Goal: Task Accomplishment & Management: Use online tool/utility

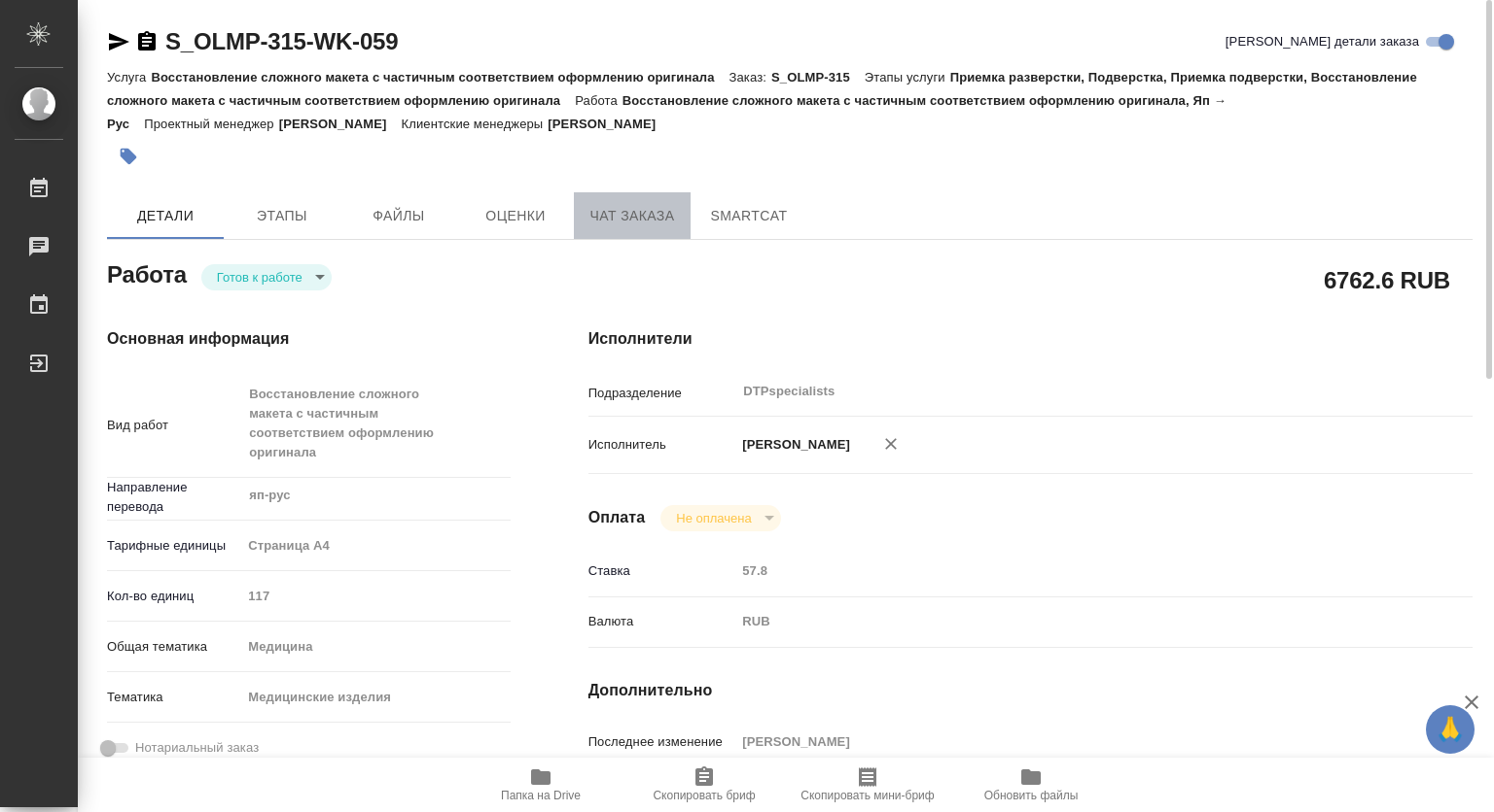
click at [623, 221] on span "Чат заказа" at bounding box center [631, 216] width 94 height 25
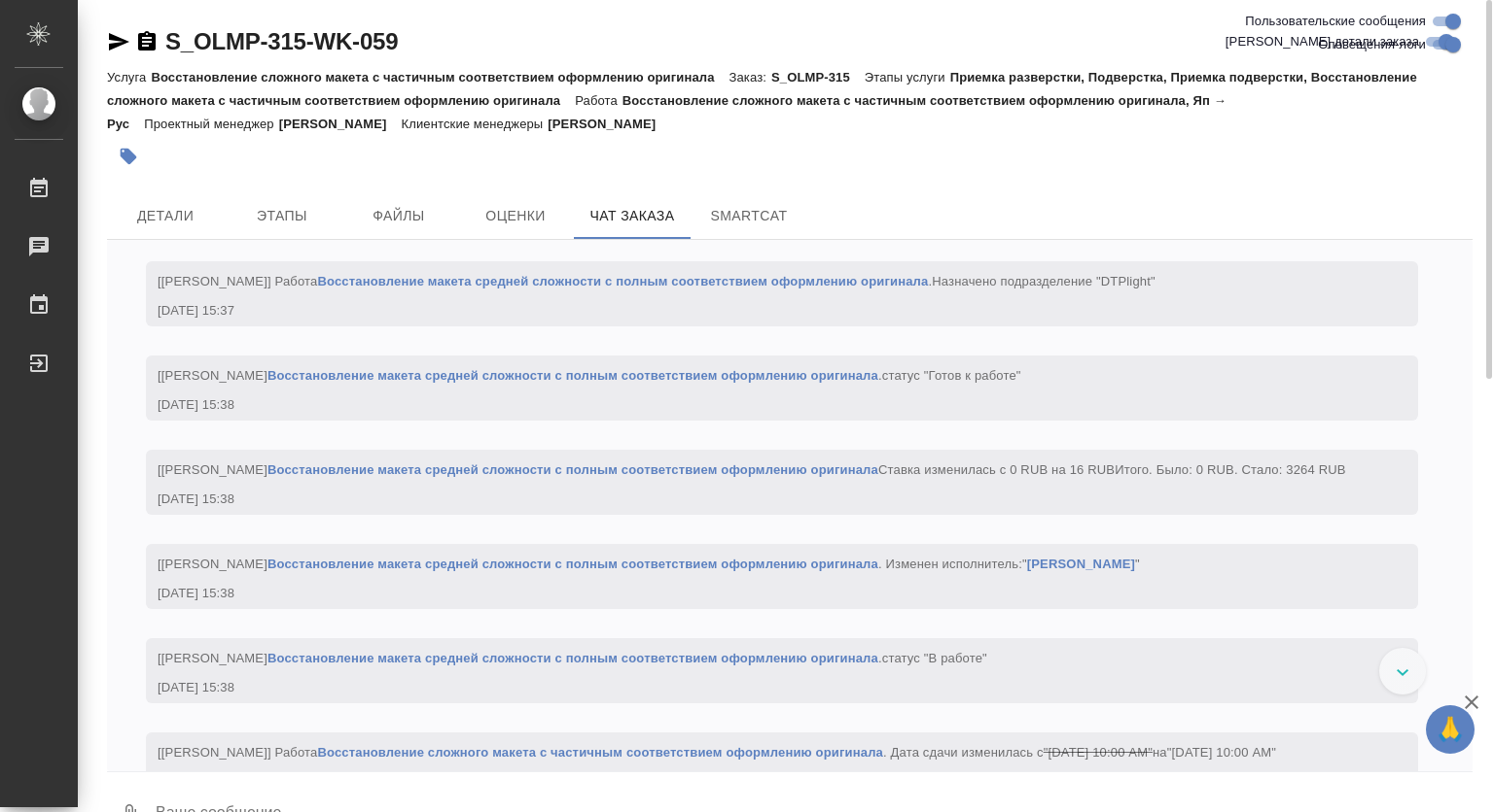
scroll to position [16399, 0]
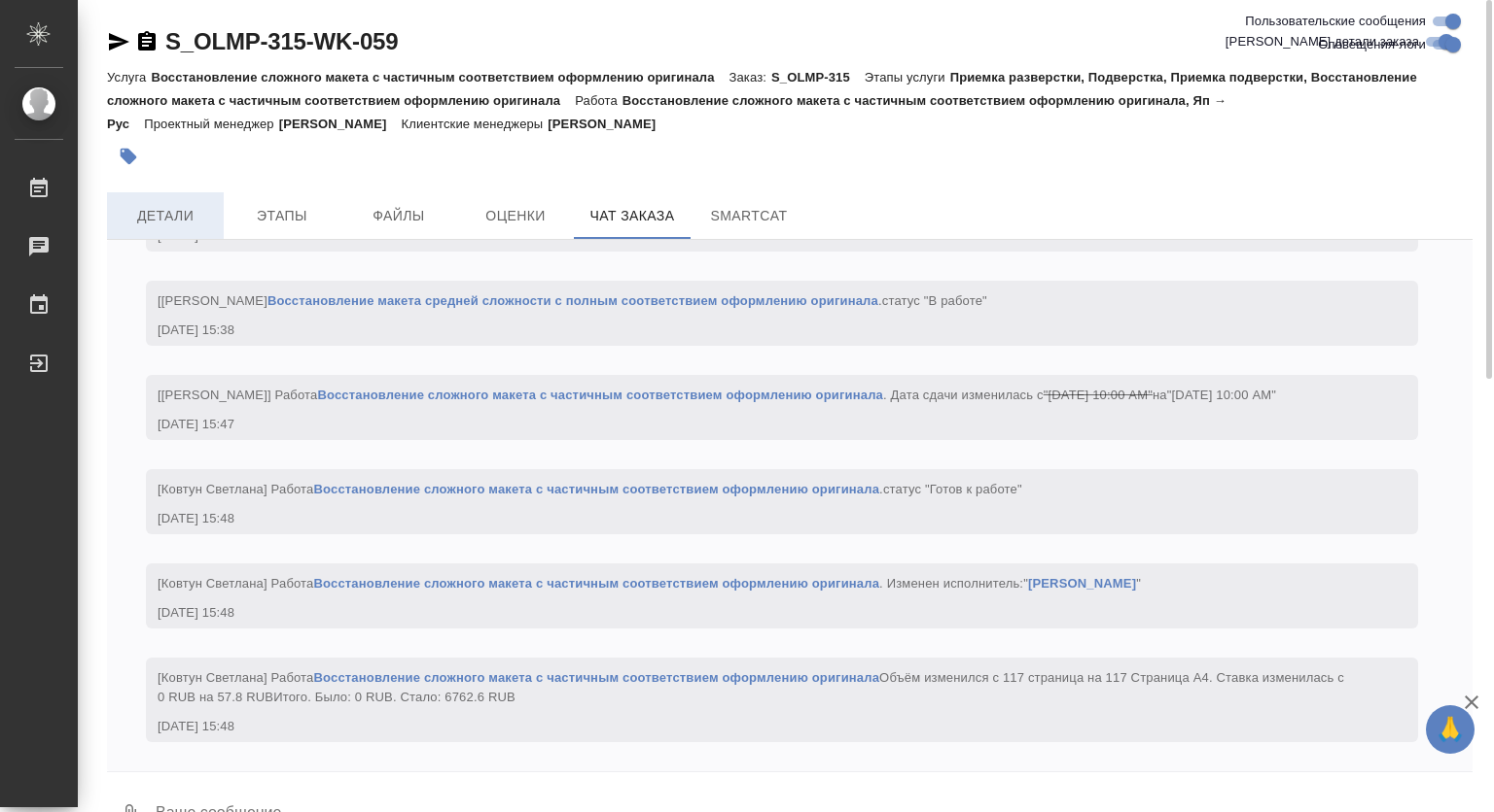
click at [157, 222] on span "Детали" at bounding box center [164, 216] width 94 height 25
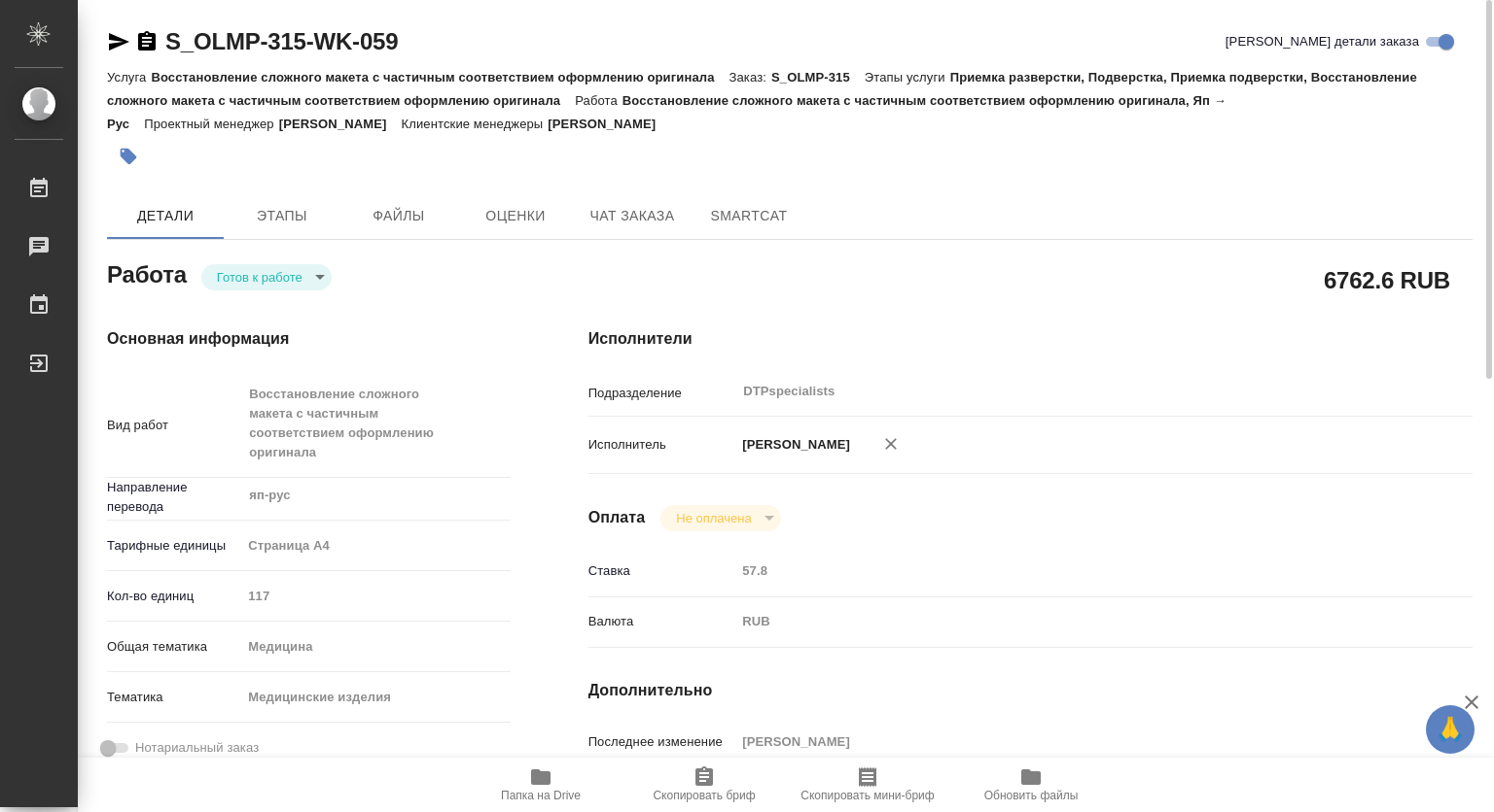
type textarea "x"
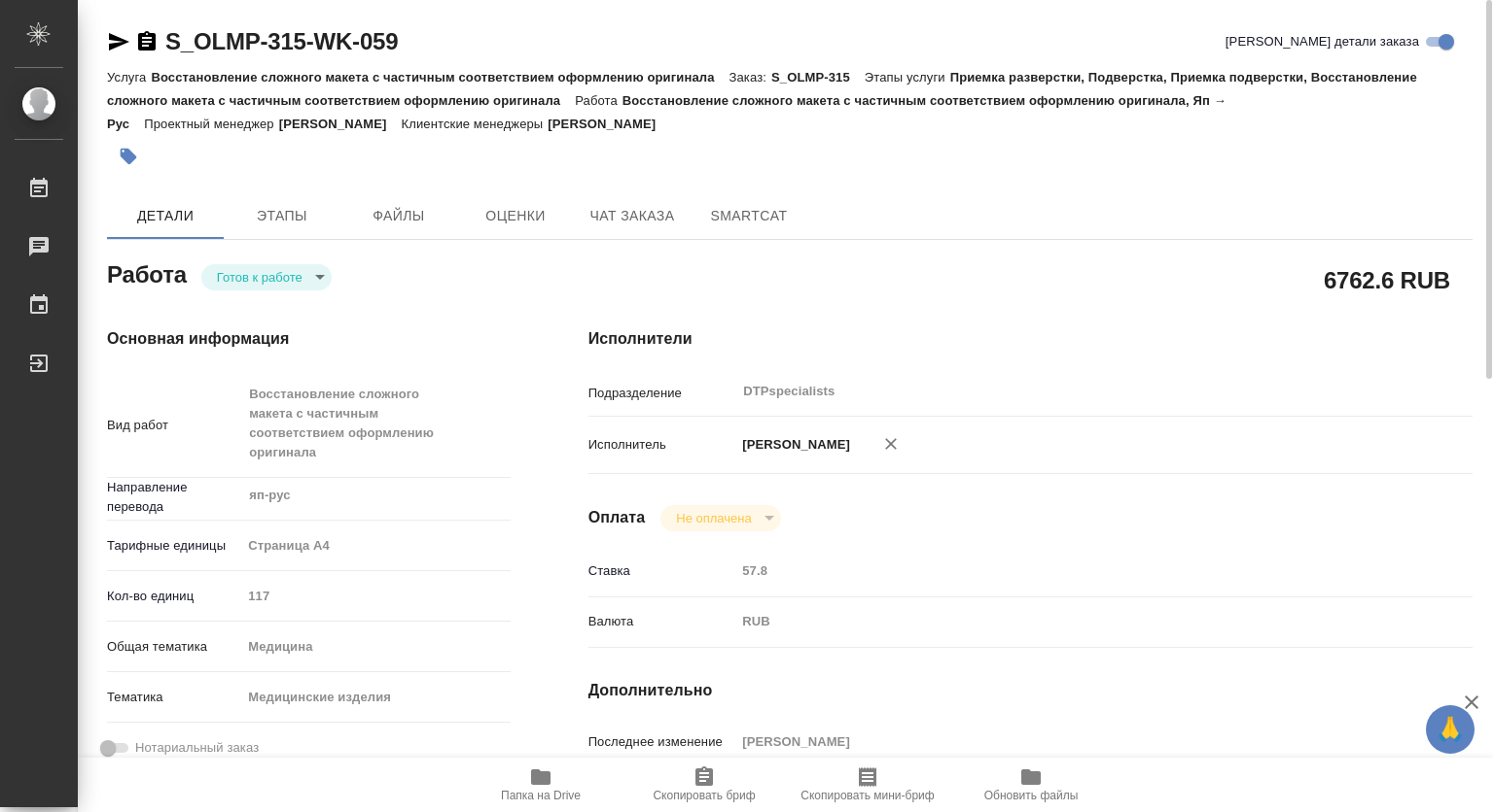
type textarea "x"
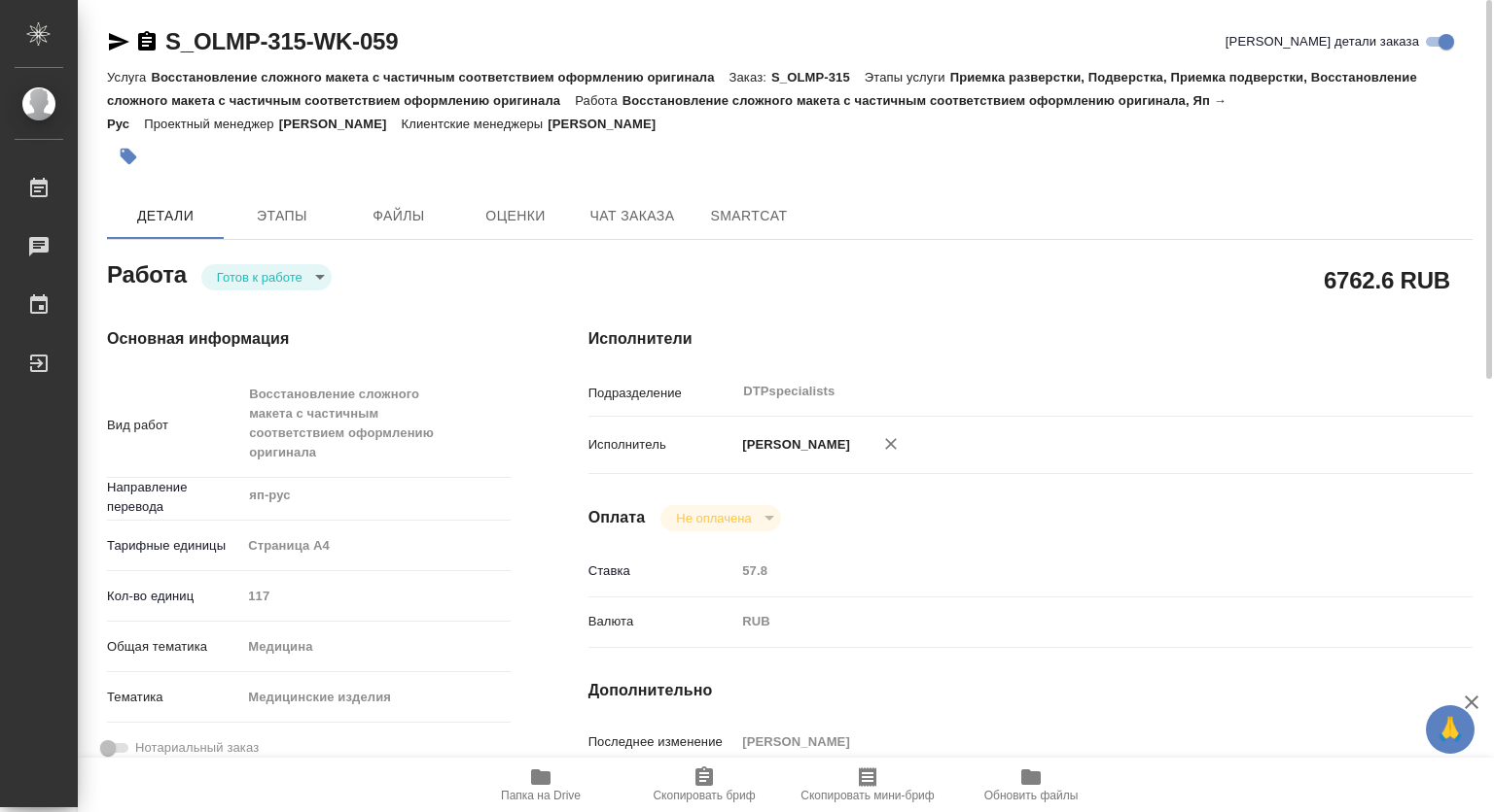
type textarea "x"
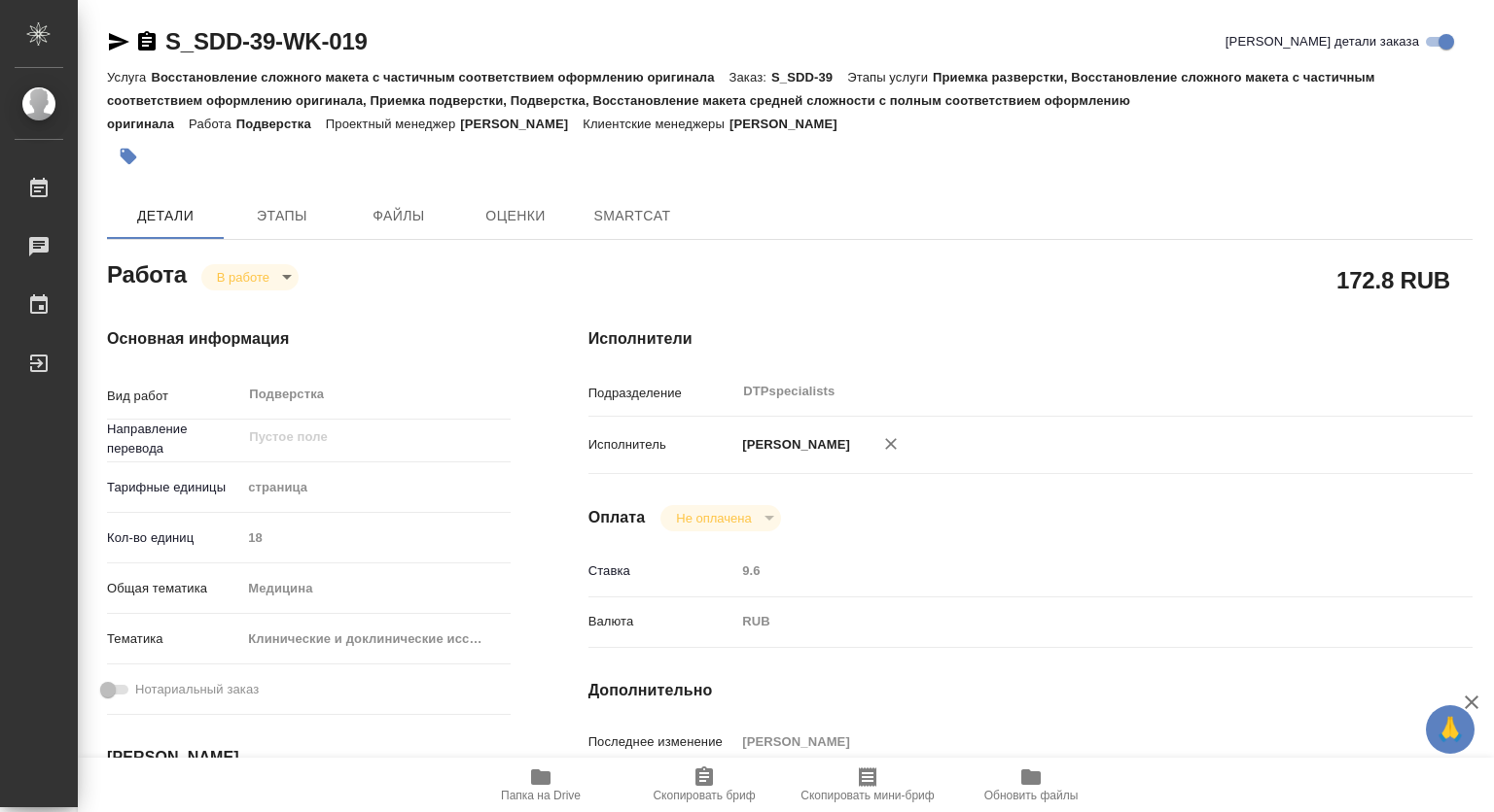
type textarea "x"
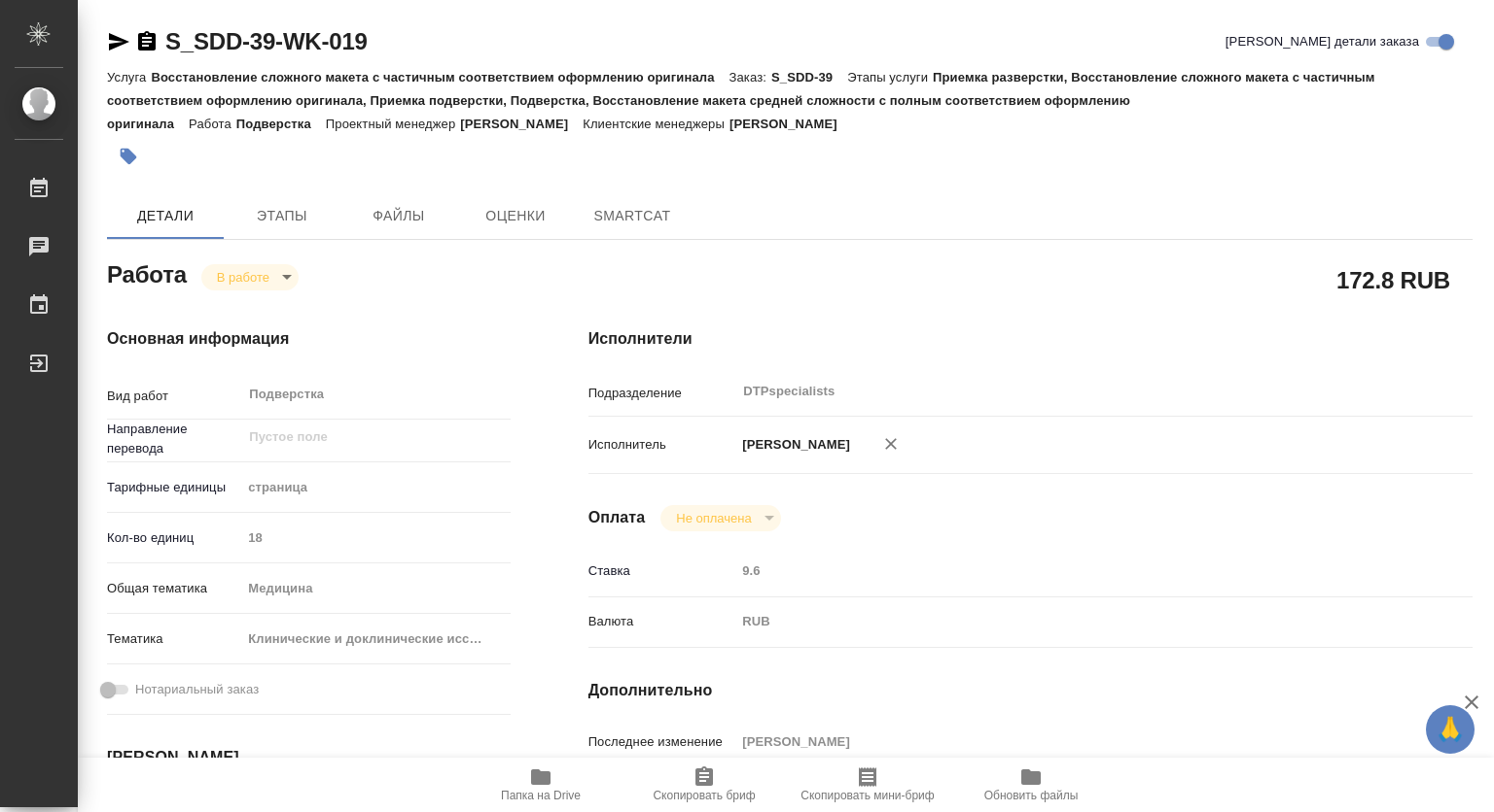
type textarea "x"
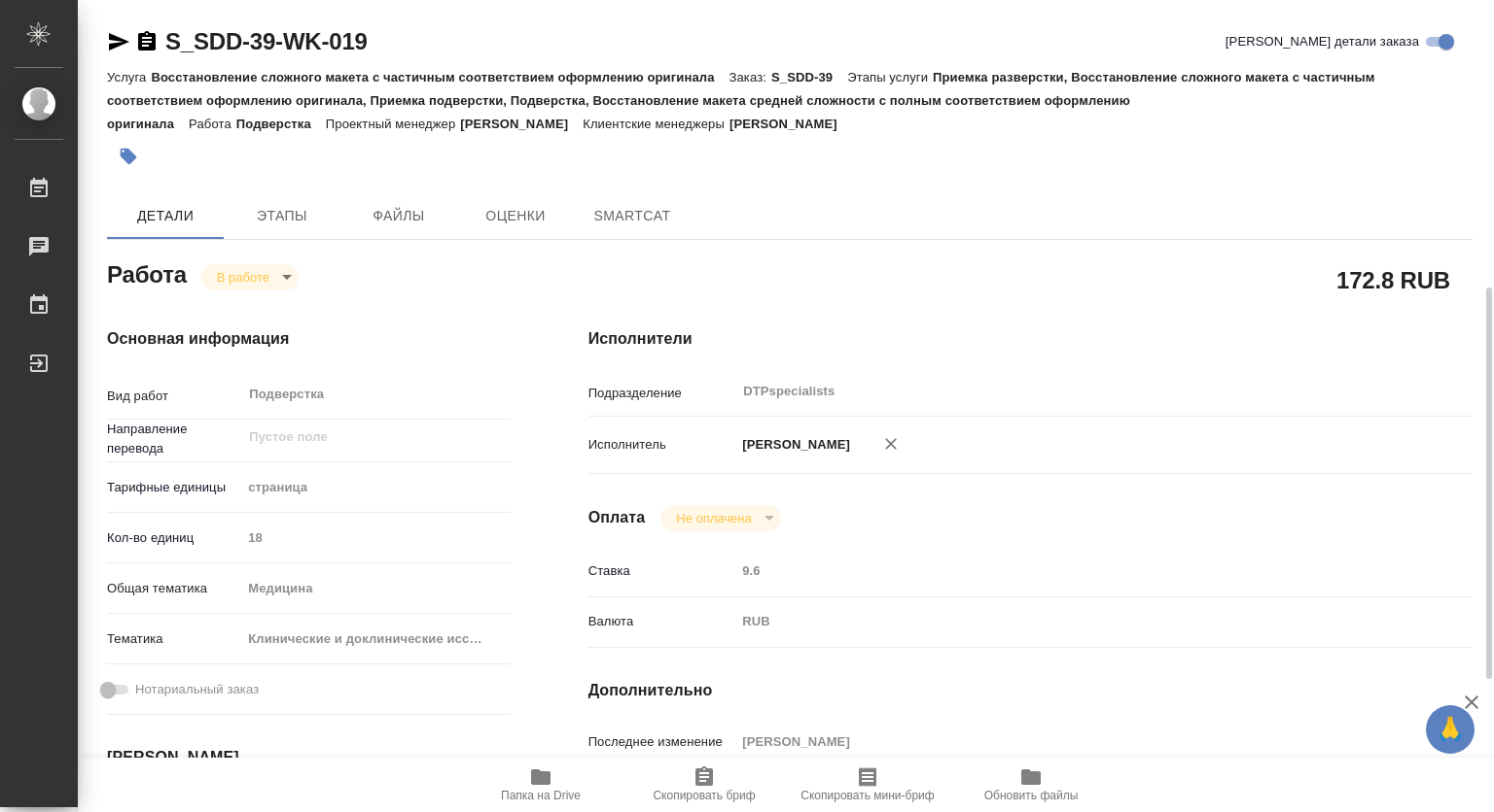
scroll to position [291, 0]
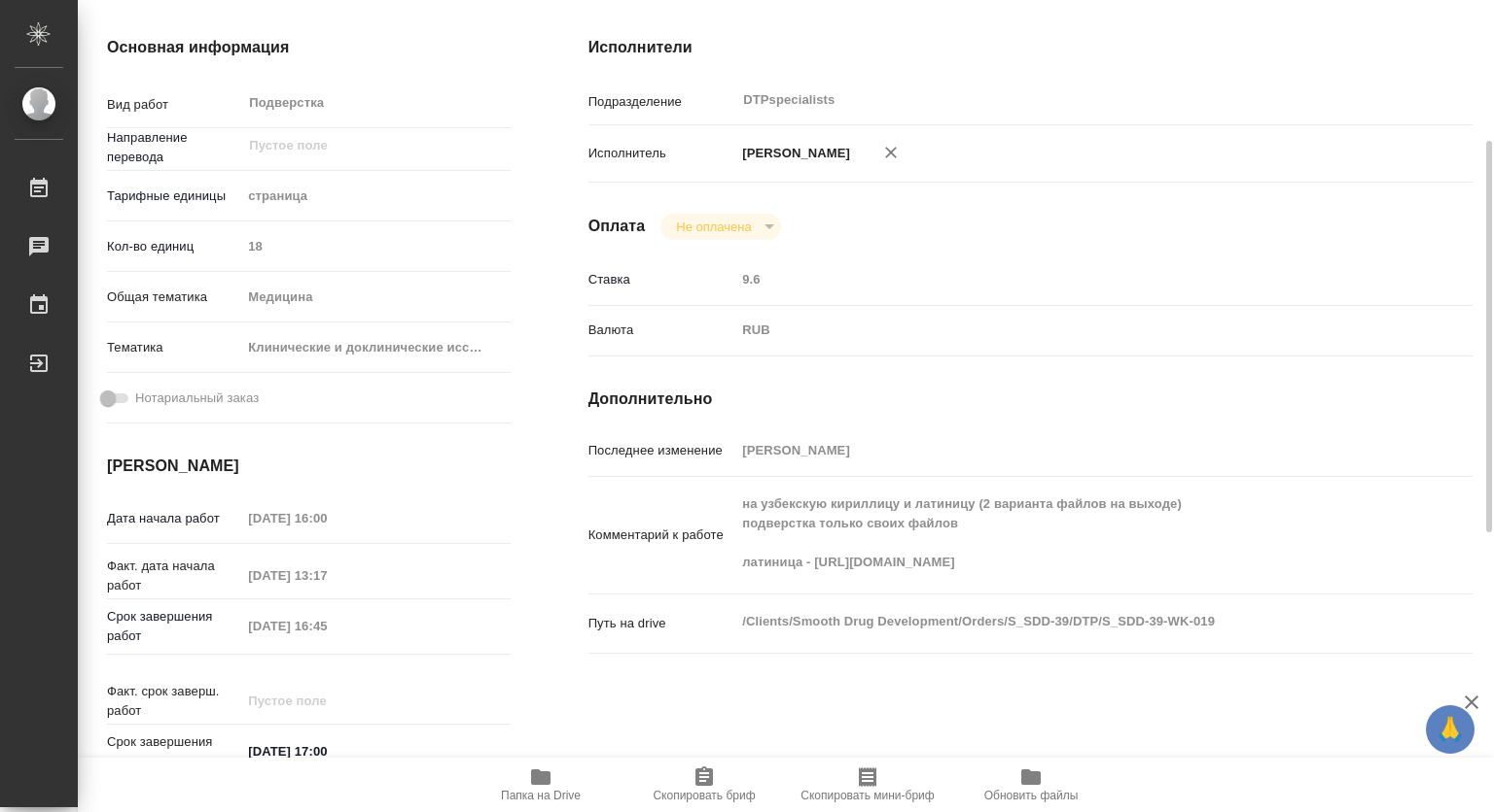
type textarea "x"
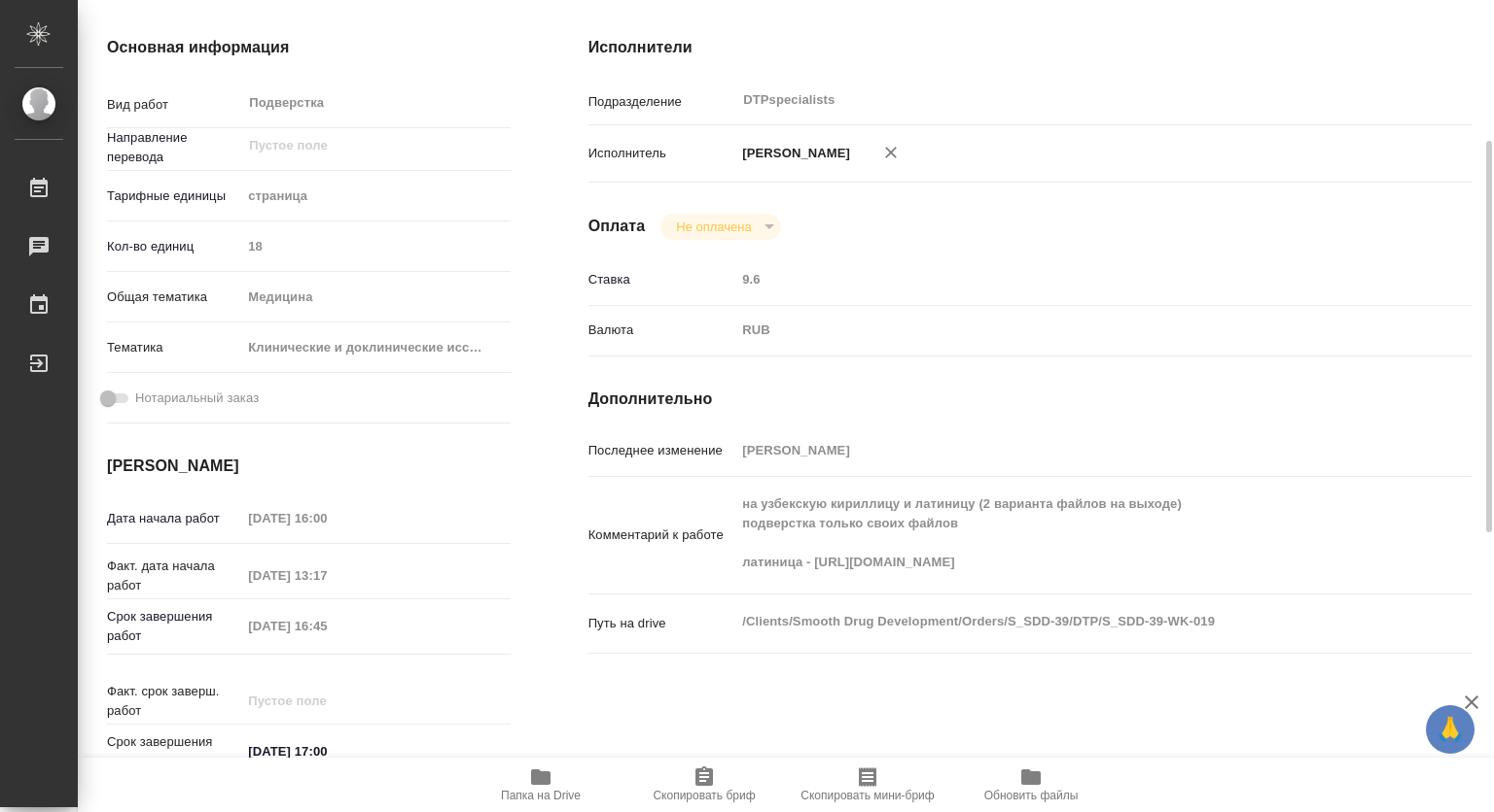
type textarea "x"
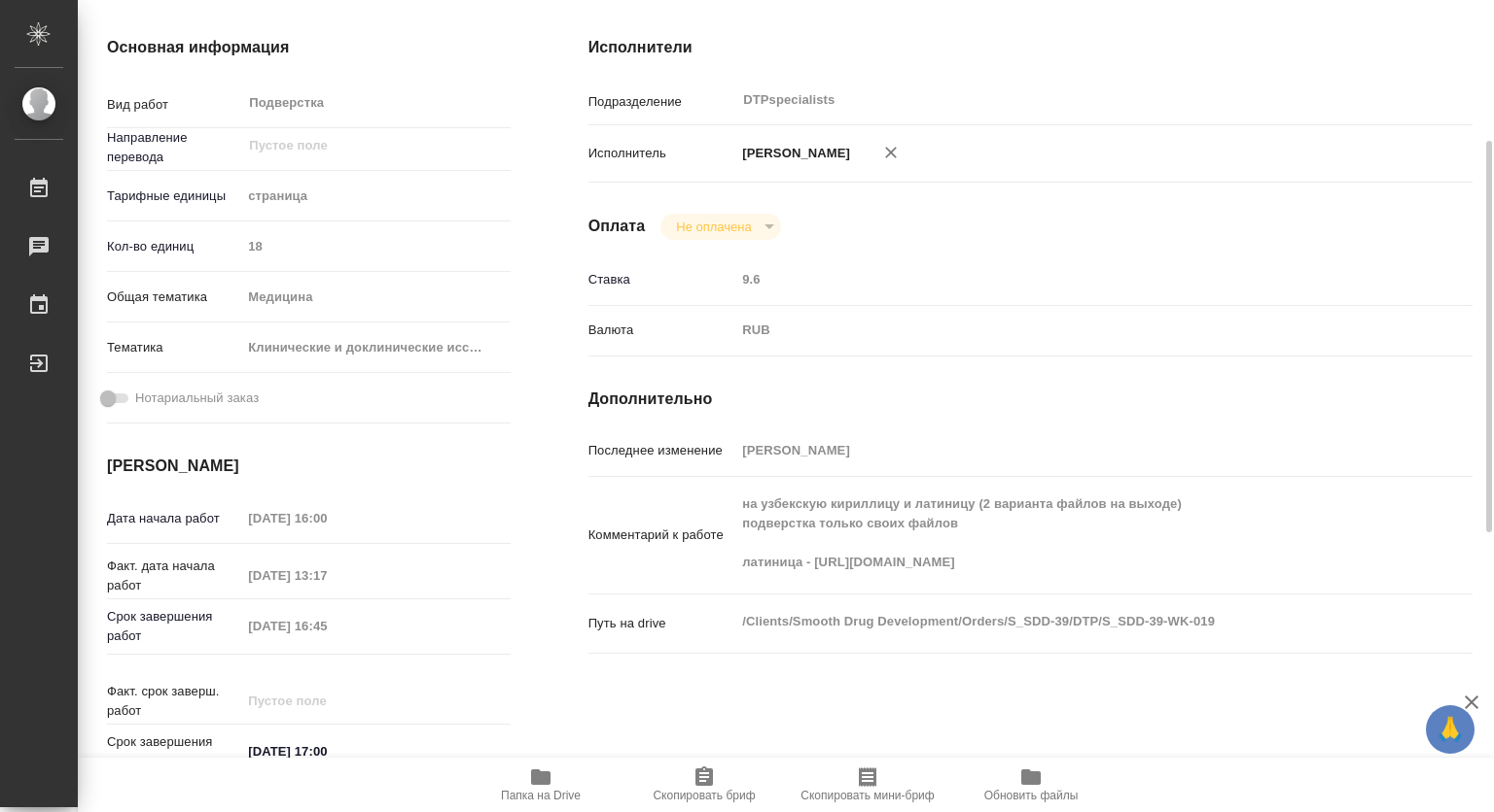
type textarea "x"
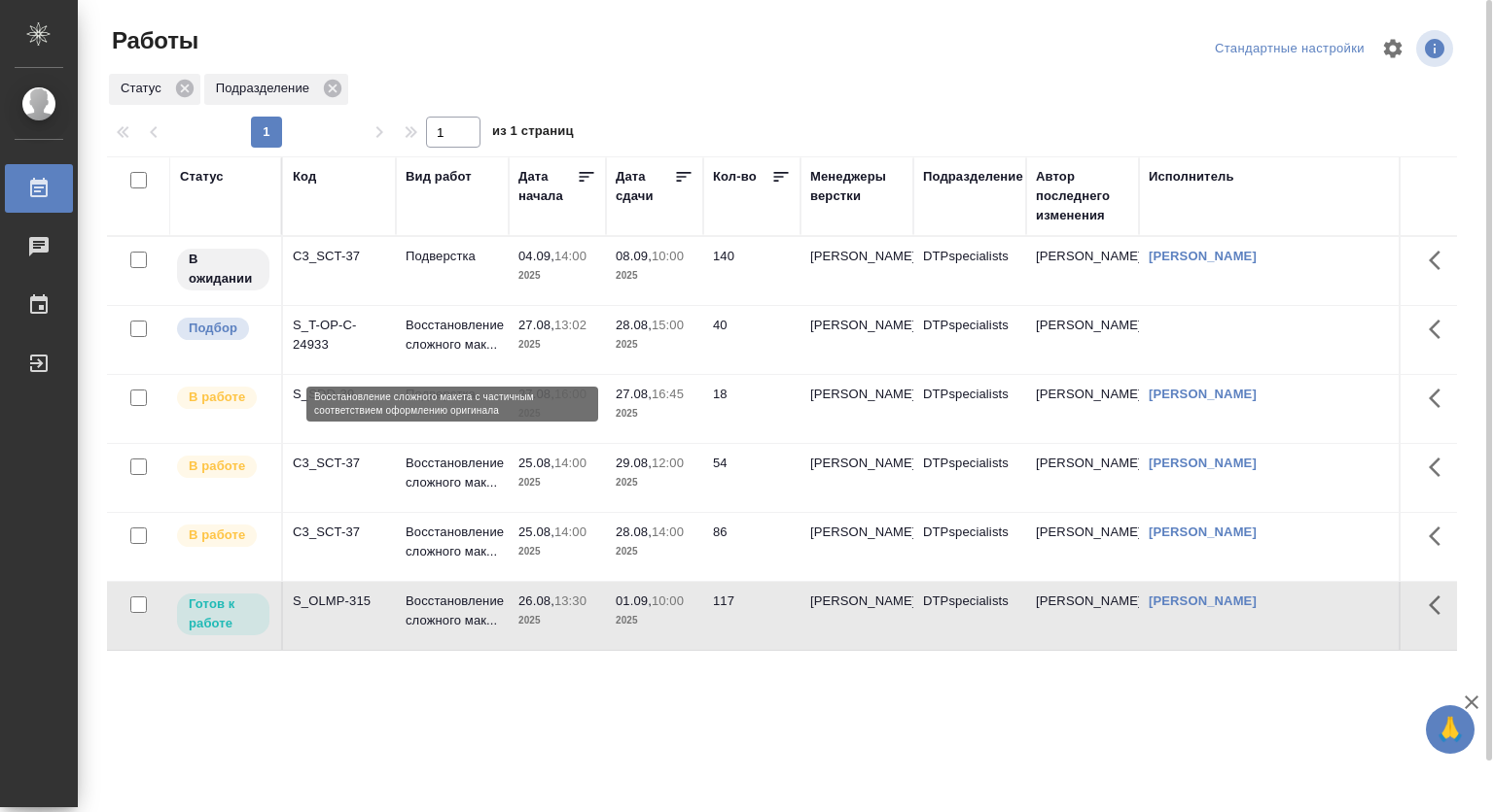
click at [411, 339] on p "Восстановление сложного мак..." at bounding box center [452, 335] width 94 height 38
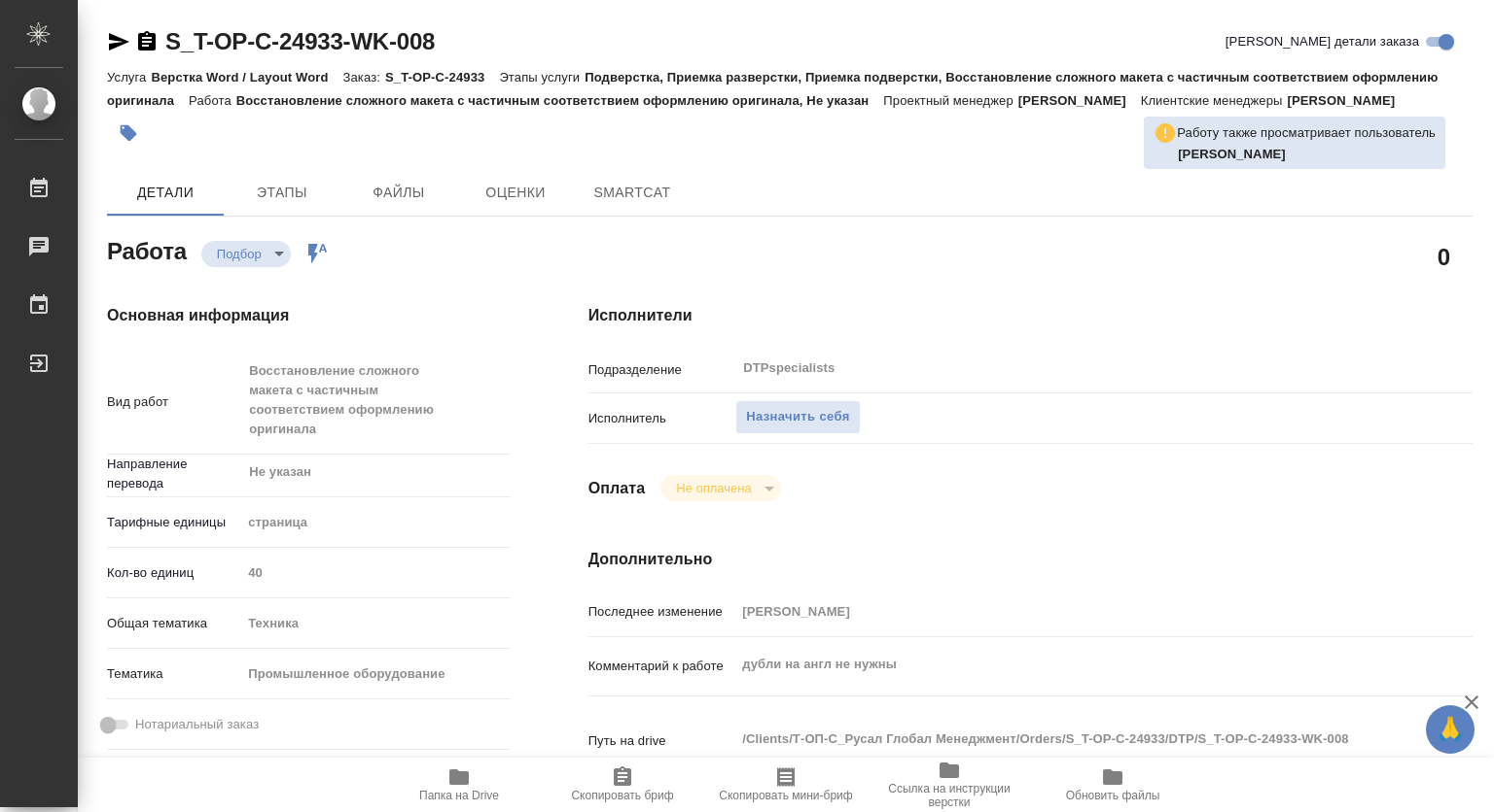
type textarea "x"
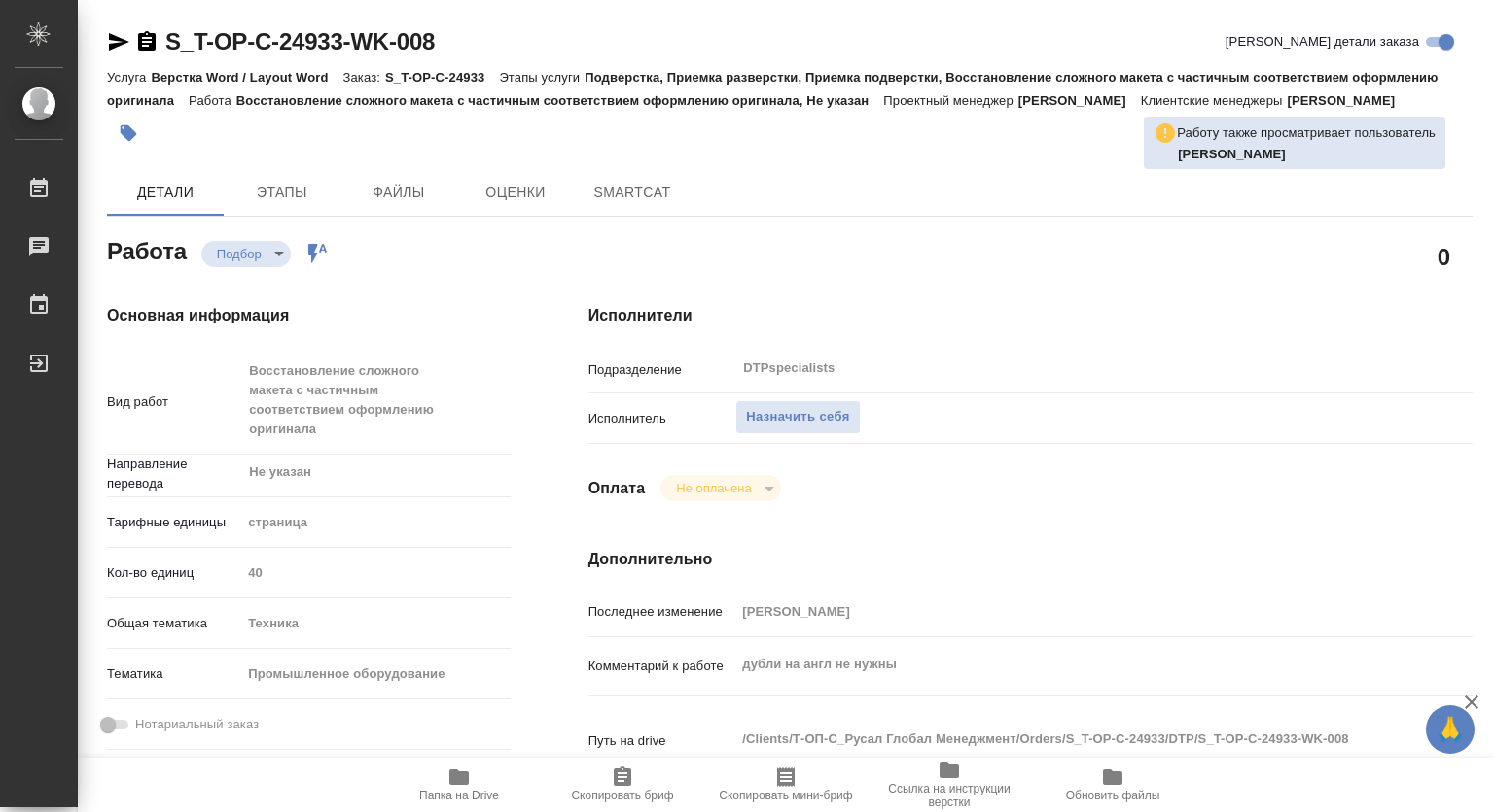
type textarea "x"
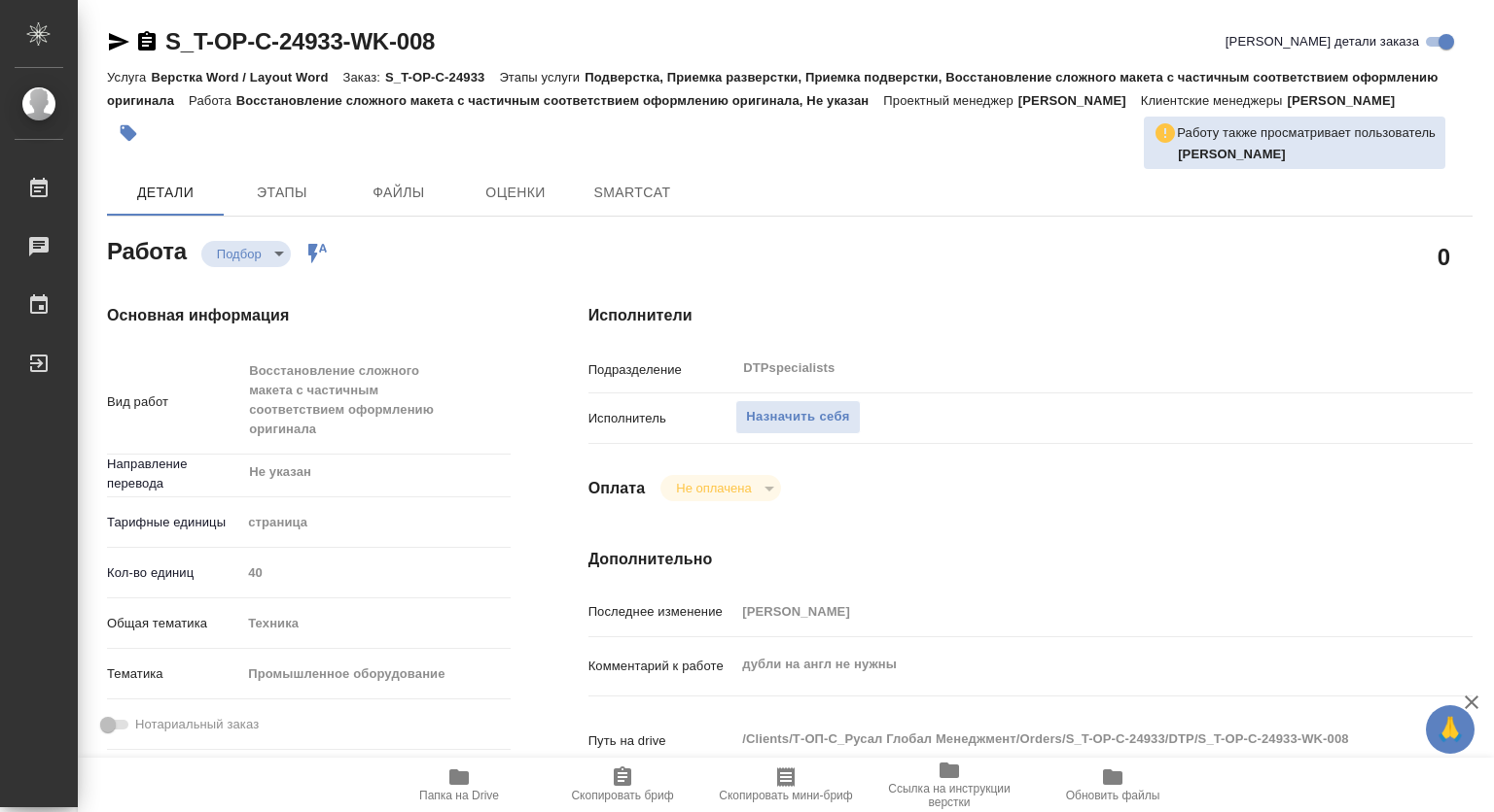
type textarea "x"
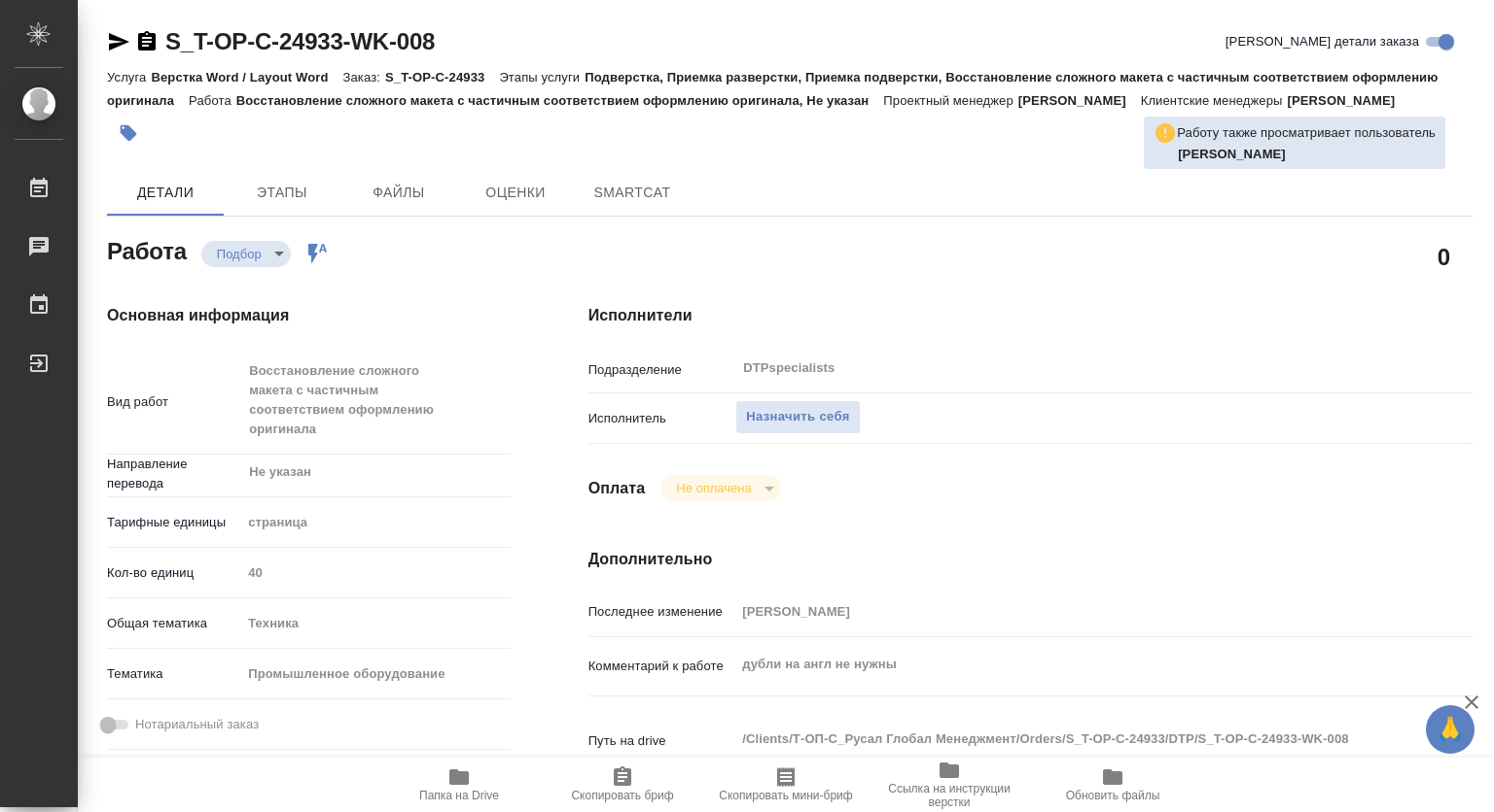
type textarea "x"
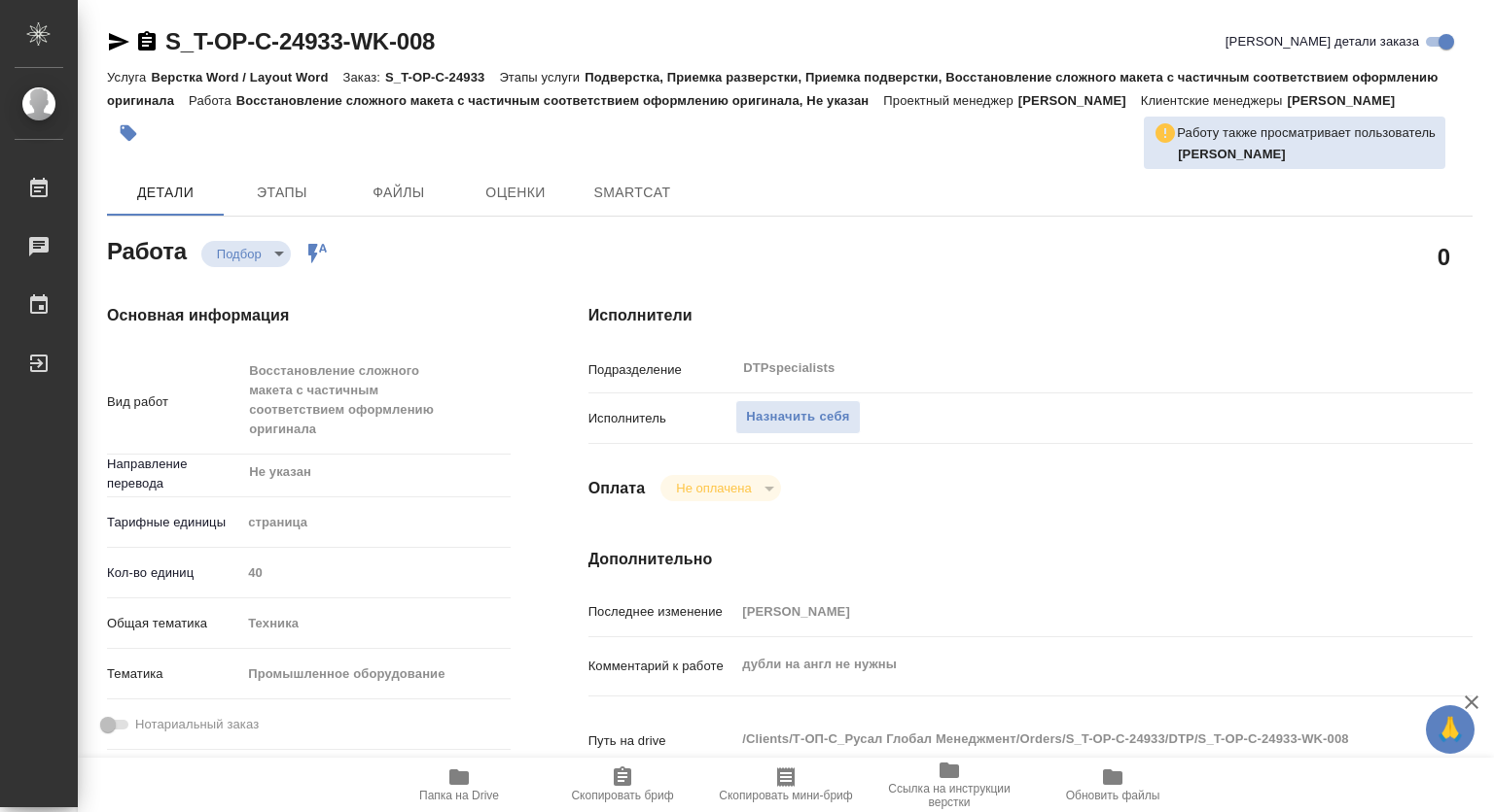
type textarea "x"
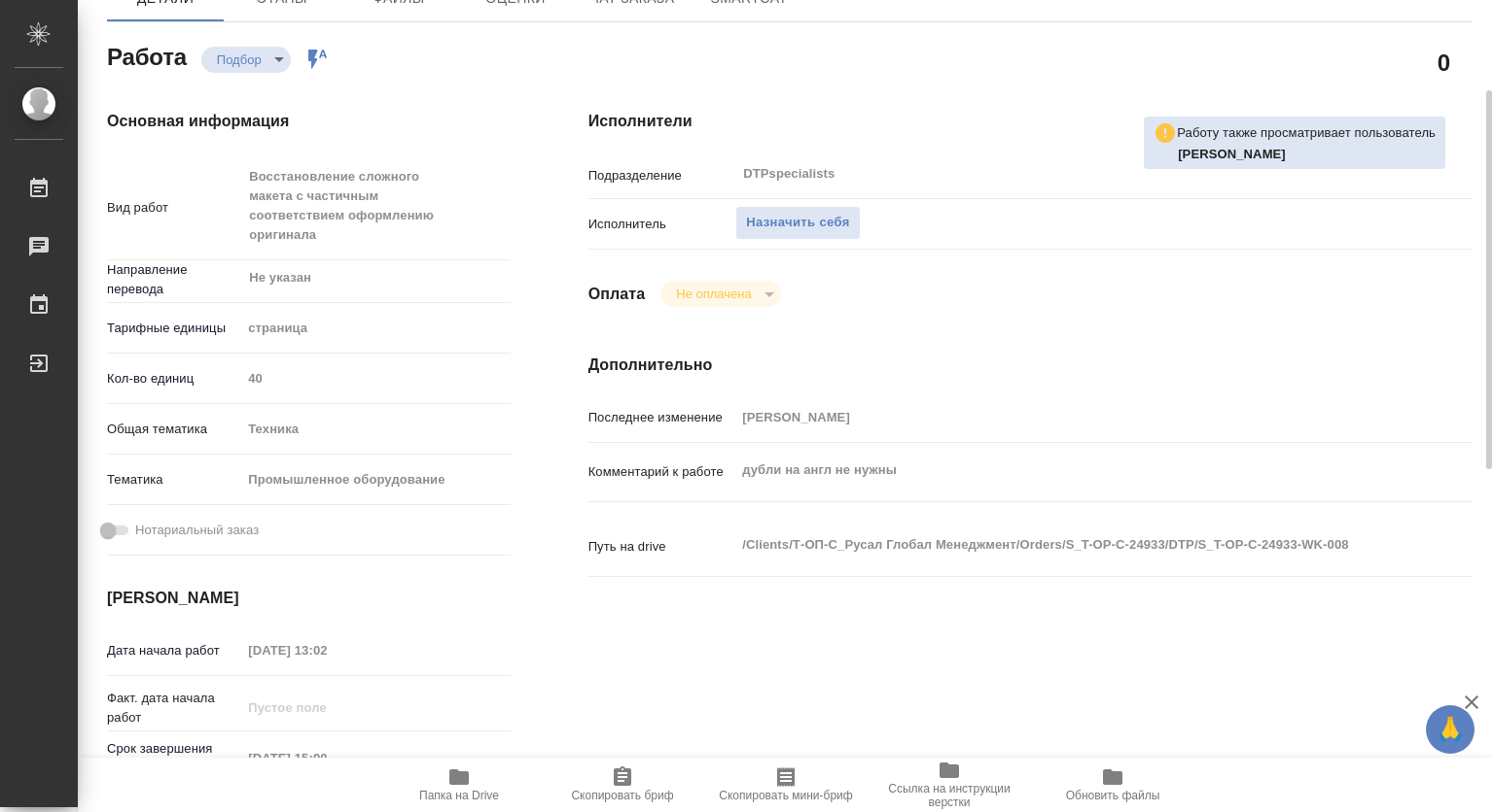
type textarea "x"
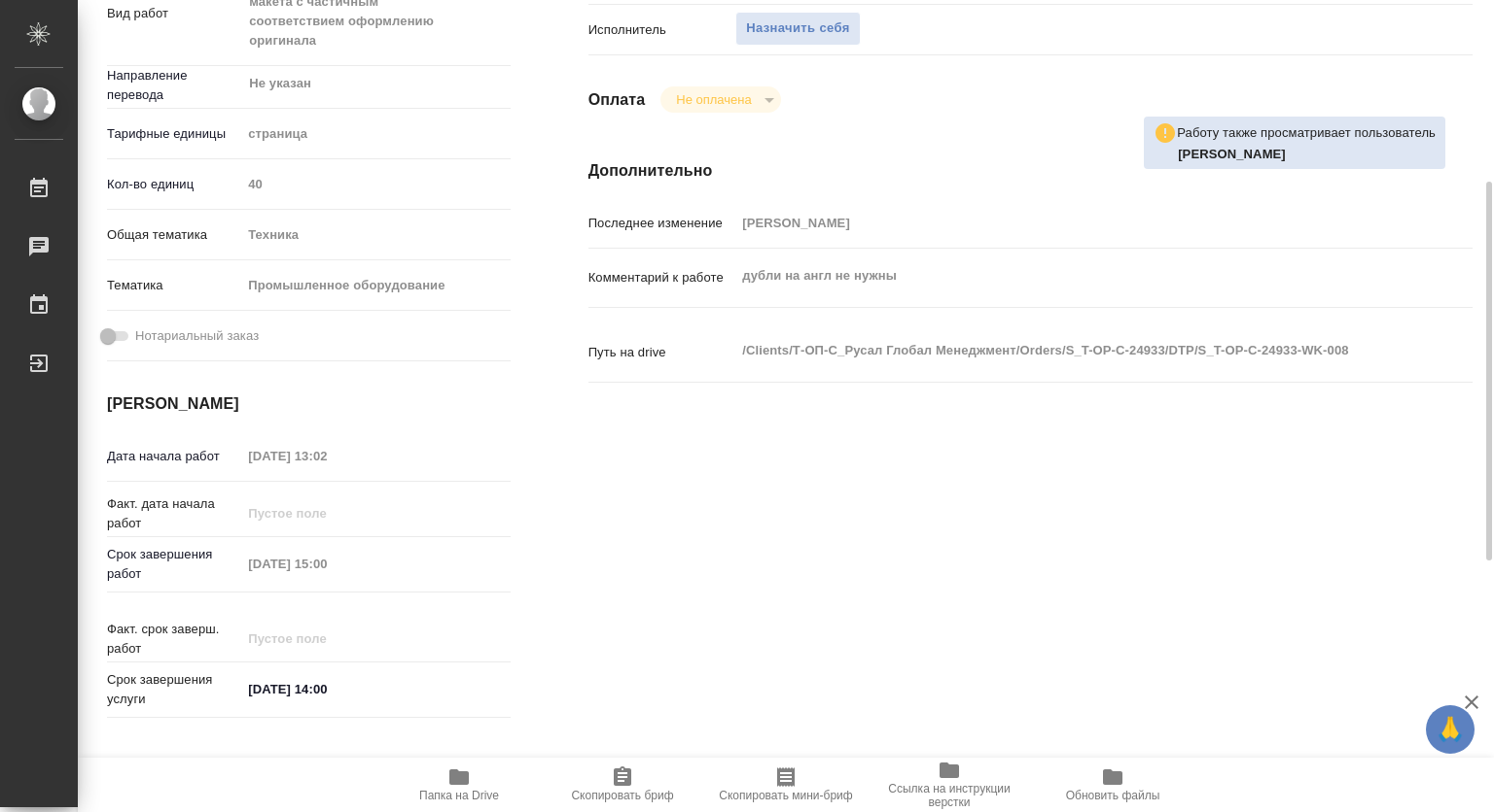
scroll to position [486, 0]
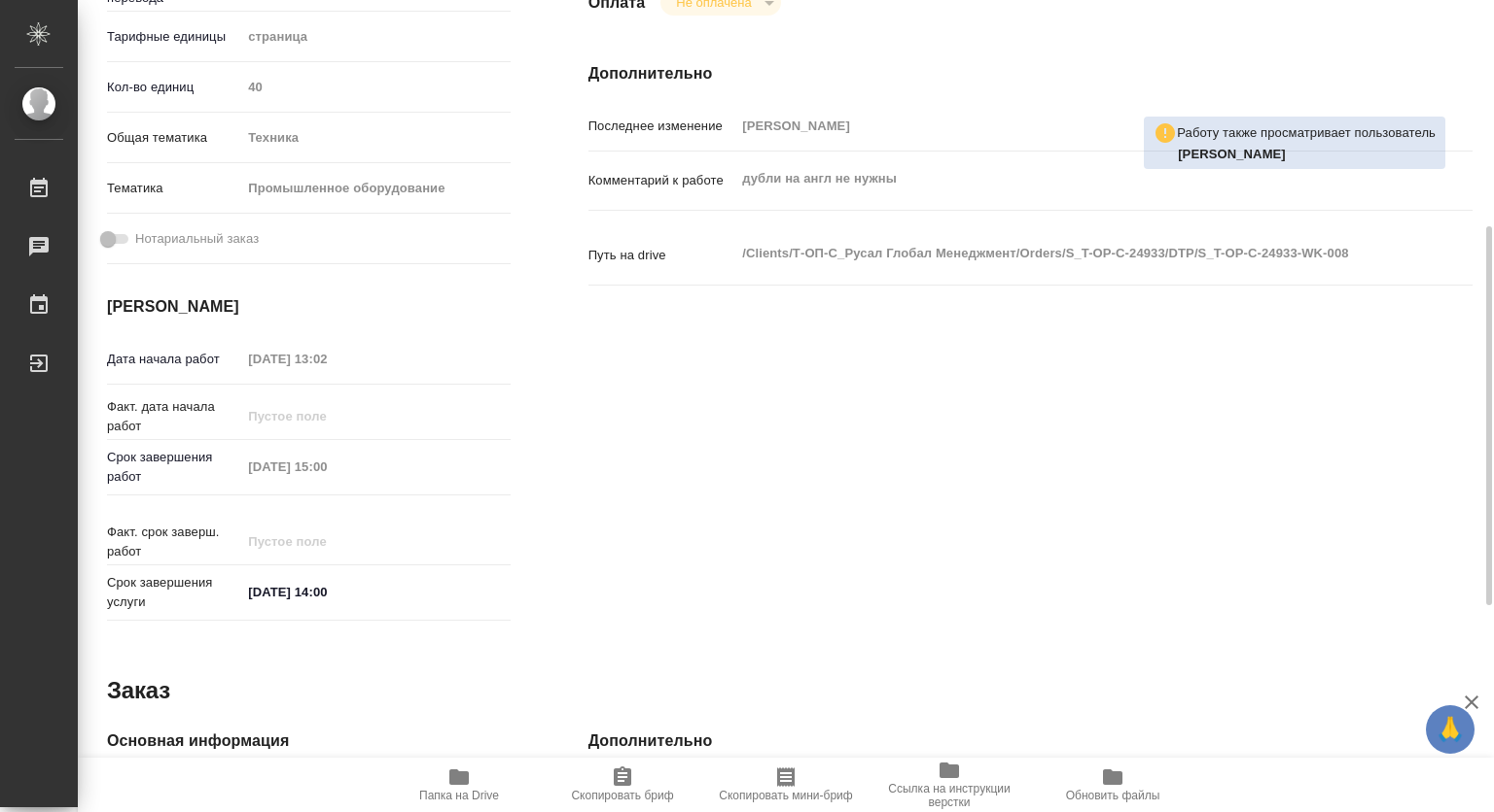
type textarea "x"
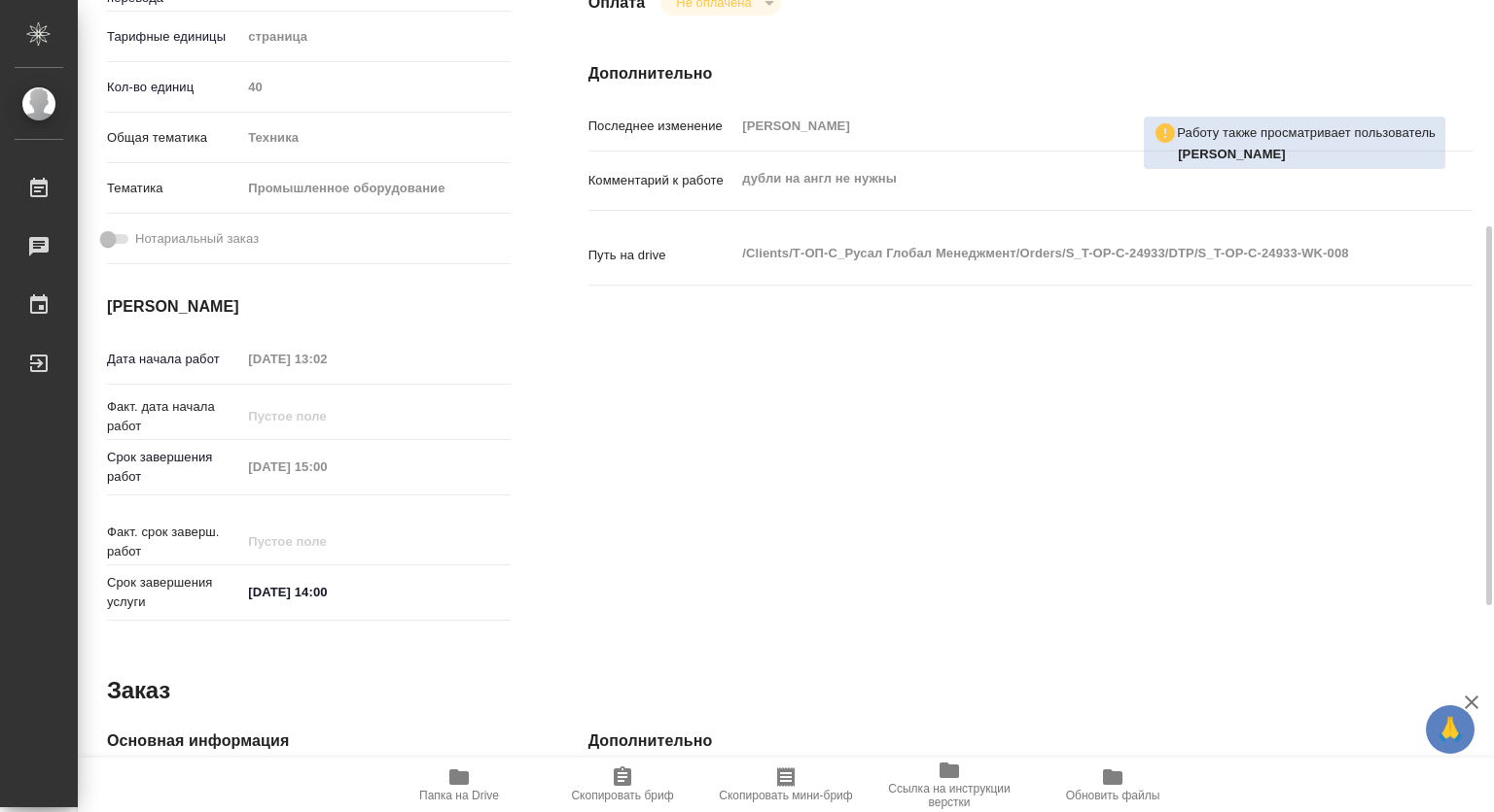
click at [459, 774] on icon "button" at bounding box center [459, 778] width 20 height 16
